Goal: Transaction & Acquisition: Purchase product/service

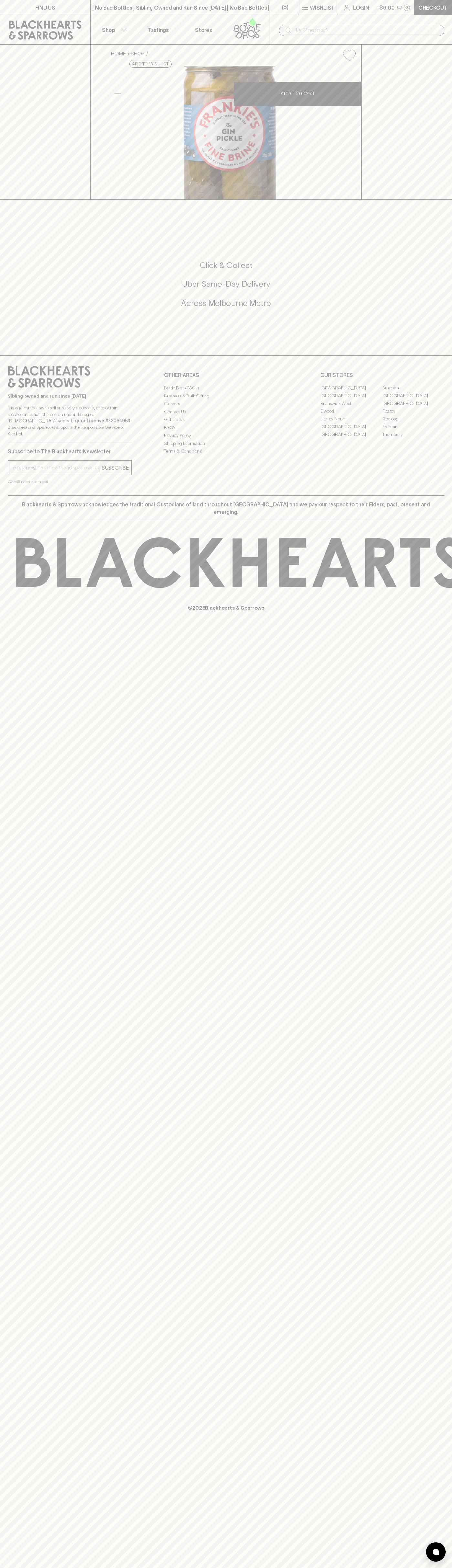
click at [355, 3] on link "Login" at bounding box center [356, 7] width 38 height 15
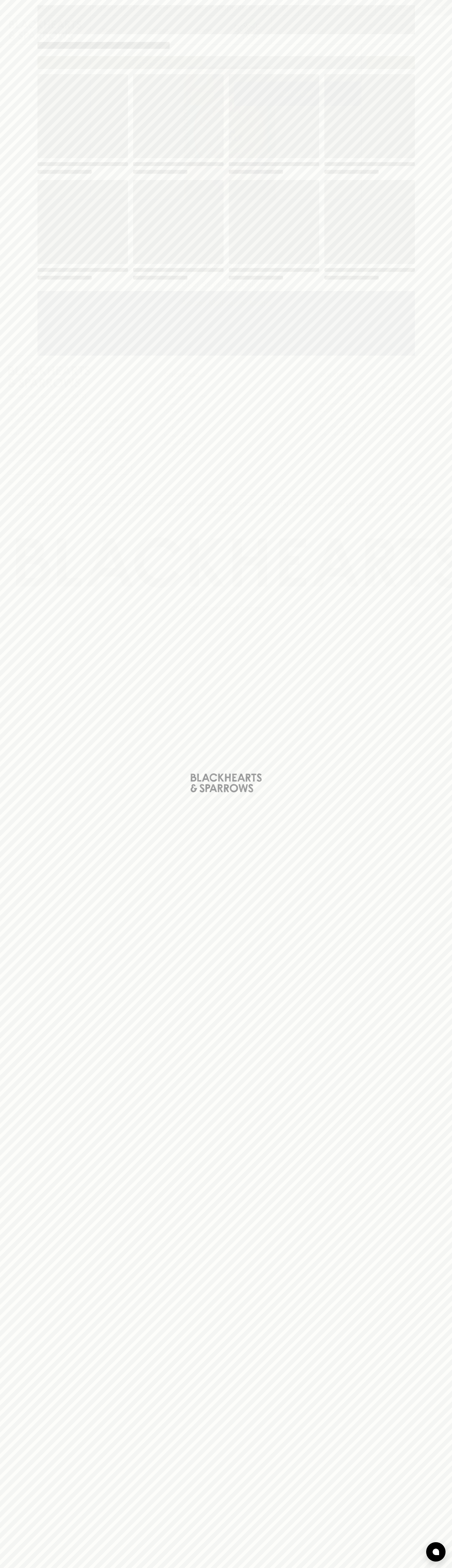
click at [444, 1567] on html "FIND US | No Bad Bottles | Sibling Owned and Run Since 2006 | No Bad Bottles | …" at bounding box center [226, 784] width 452 height 1568
click at [169, 1567] on html "FIND US | No Bad Bottles | Sibling Owned and Run Since 2006 | No Bad Bottles | …" at bounding box center [226, 784] width 452 height 1568
click at [16, 307] on div "Loading" at bounding box center [226, 784] width 452 height 1568
